Goal: Check status

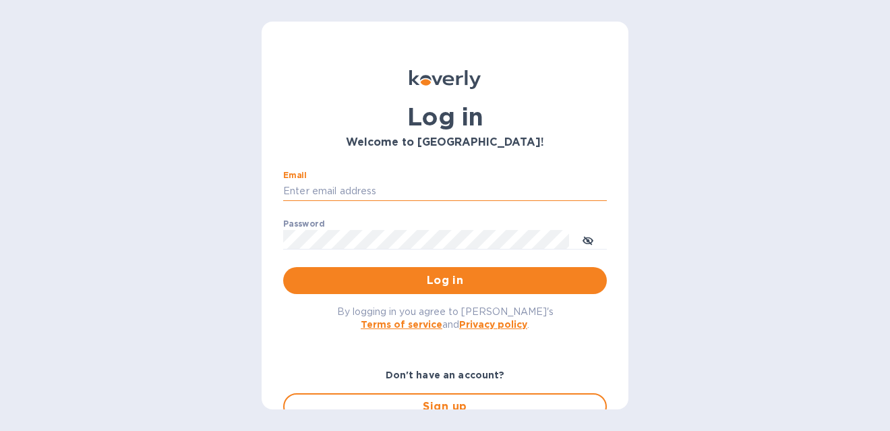
click at [358, 190] on input "Email" at bounding box center [445, 191] width 324 height 20
click at [0, 430] on com-1password-button at bounding box center [0, 431] width 0 height 0
type input "gordon@little-peacock.com"
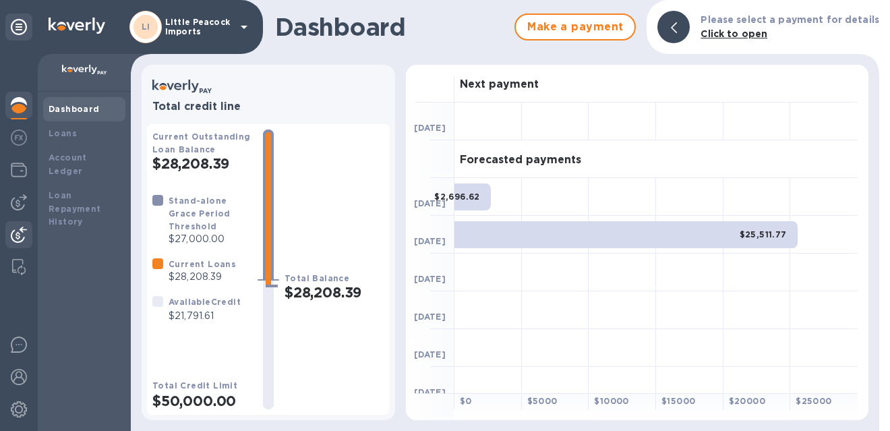
click at [18, 231] on img at bounding box center [19, 235] width 16 height 16
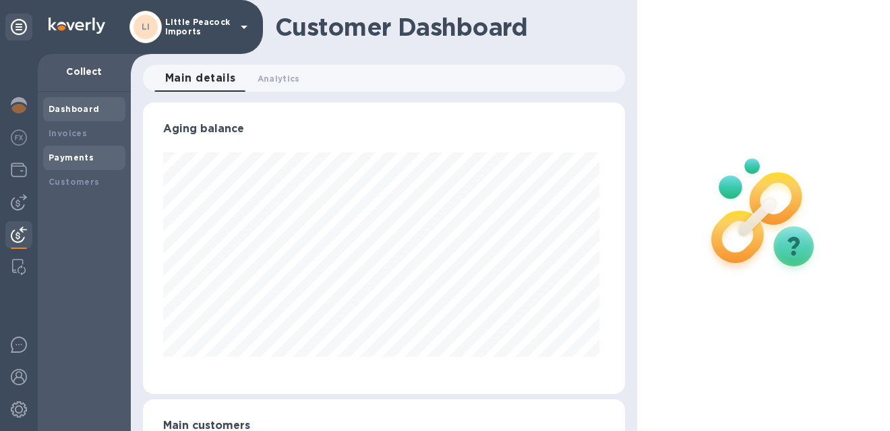
scroll to position [291, 476]
click at [7, 220] on div at bounding box center [19, 242] width 38 height 377
click at [21, 207] on img at bounding box center [19, 202] width 16 height 16
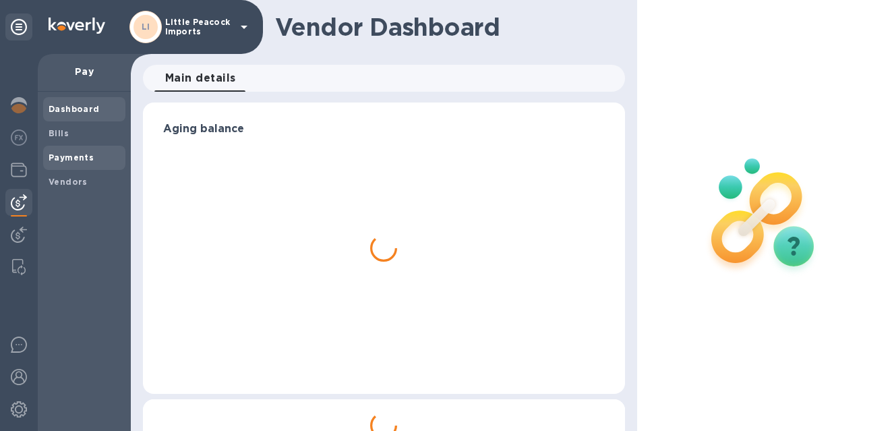
click at [84, 151] on span "Payments" at bounding box center [71, 157] width 45 height 13
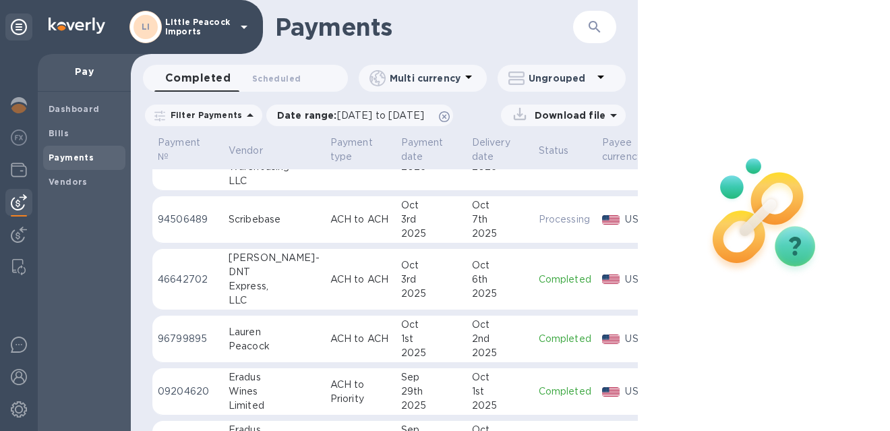
scroll to position [123, 0]
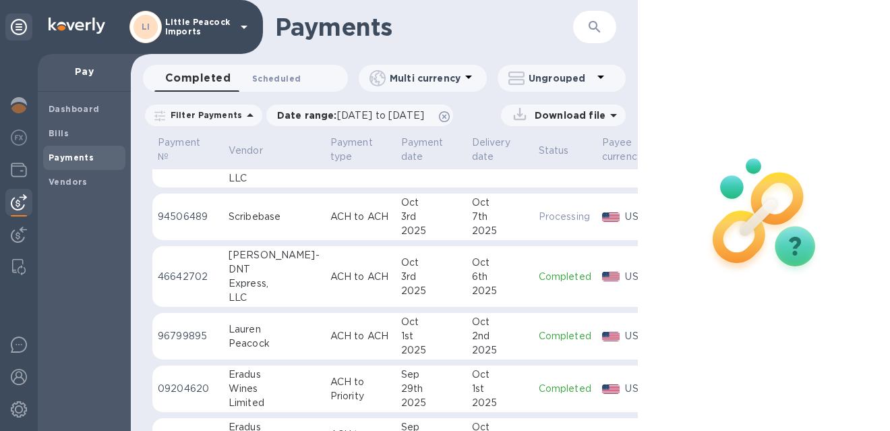
click at [291, 81] on span "Scheduled 0" at bounding box center [276, 78] width 49 height 14
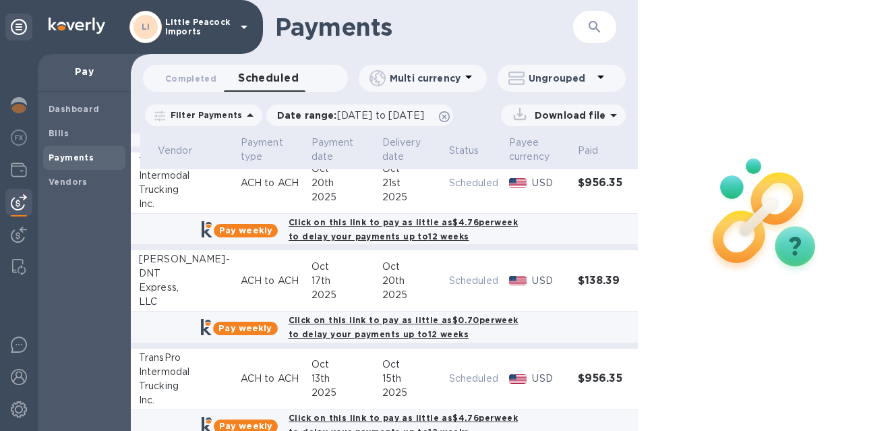
scroll to position [114, 90]
